Goal: Information Seeking & Learning: Learn about a topic

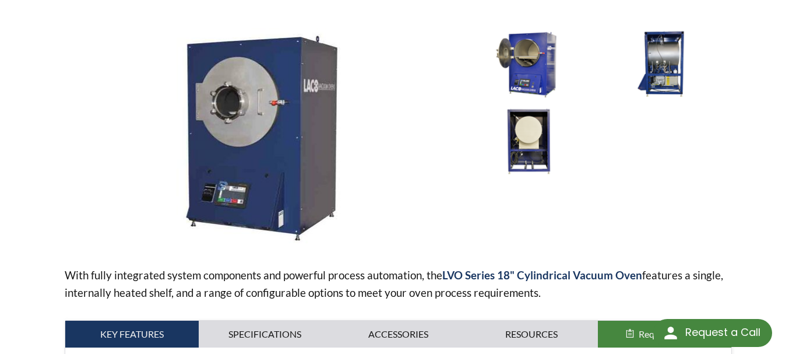
scroll to position [58, 0]
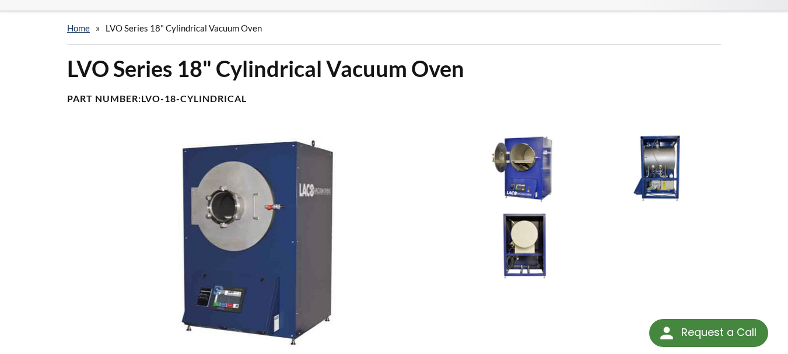
click at [533, 132] on img at bounding box center [525, 168] width 128 height 72
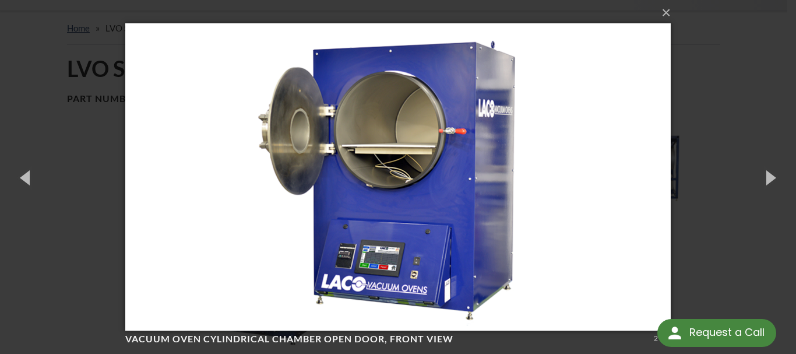
click at [452, 195] on img at bounding box center [398, 177] width 546 height 354
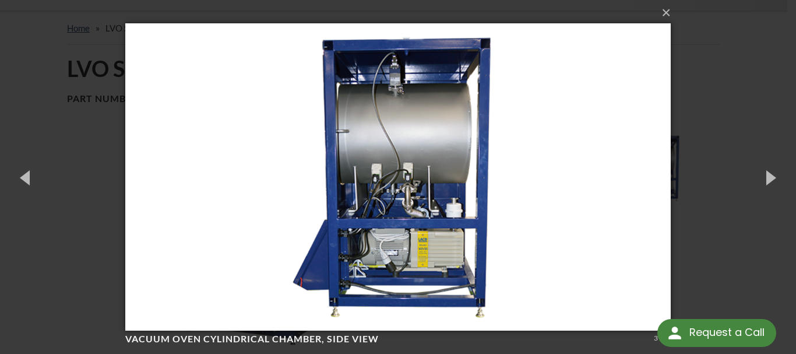
click at [452, 194] on img at bounding box center [398, 177] width 546 height 354
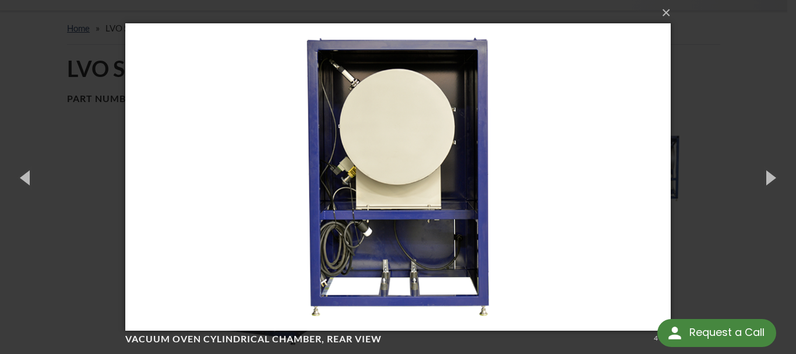
click at [452, 194] on img at bounding box center [398, 177] width 546 height 354
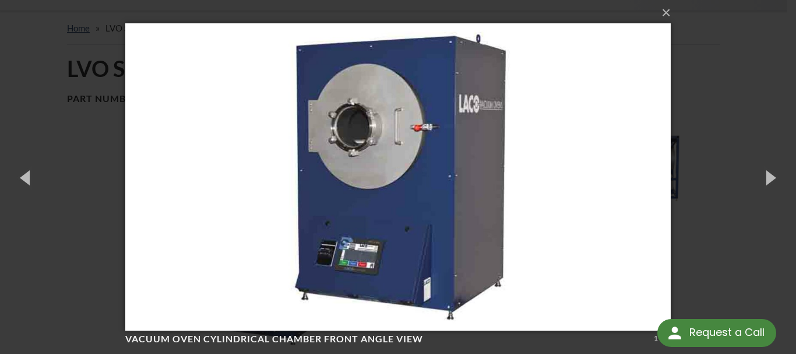
click at [450, 176] on img at bounding box center [398, 177] width 546 height 354
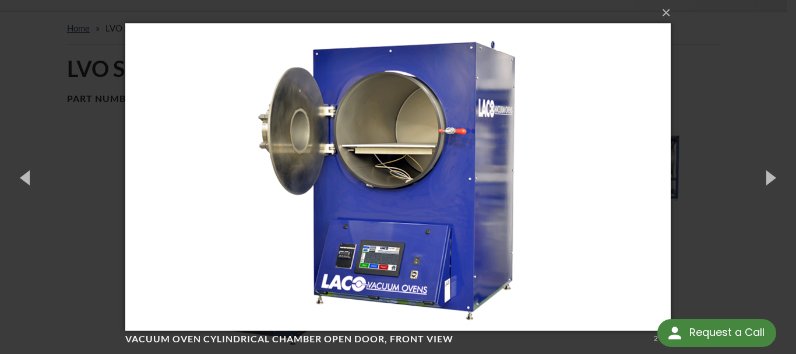
click at [567, 166] on img at bounding box center [398, 177] width 546 height 354
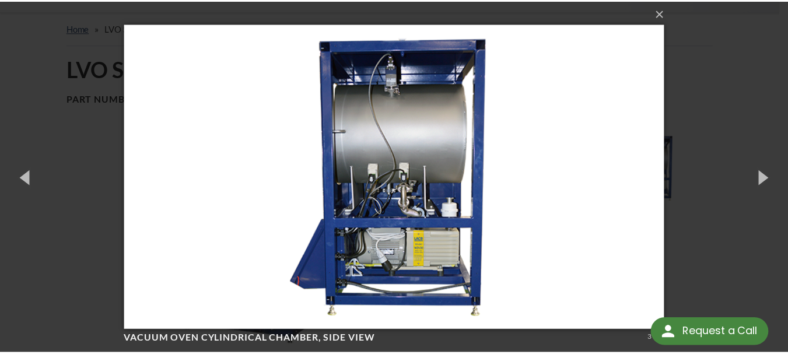
scroll to position [1, 0]
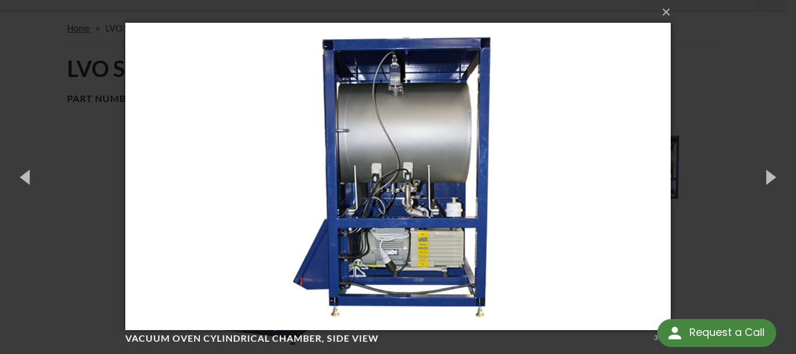
click at [473, 156] on img at bounding box center [398, 176] width 546 height 354
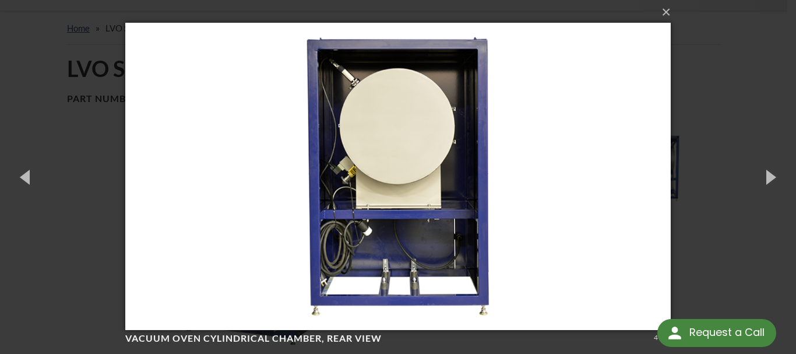
click at [434, 183] on img at bounding box center [398, 176] width 546 height 354
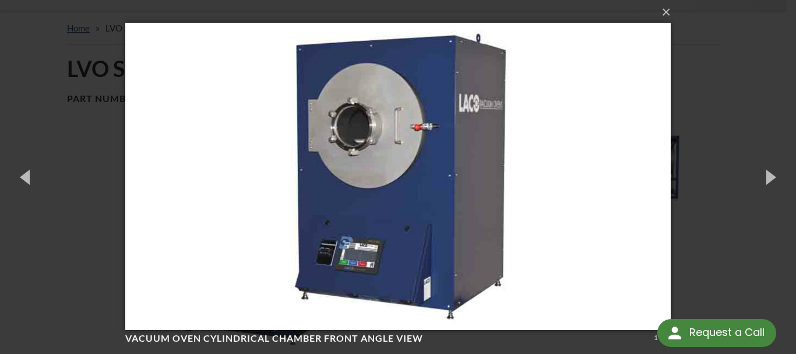
click at [497, 181] on img at bounding box center [398, 176] width 546 height 354
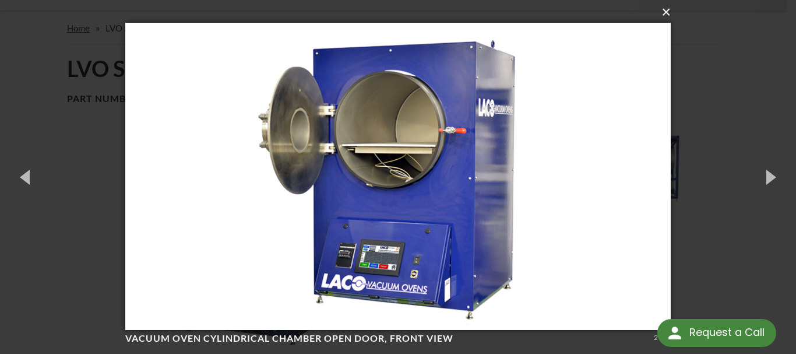
click at [662, 11] on button "×" at bounding box center [402, 12] width 546 height 26
